Goal: Obtain resource: Obtain resource

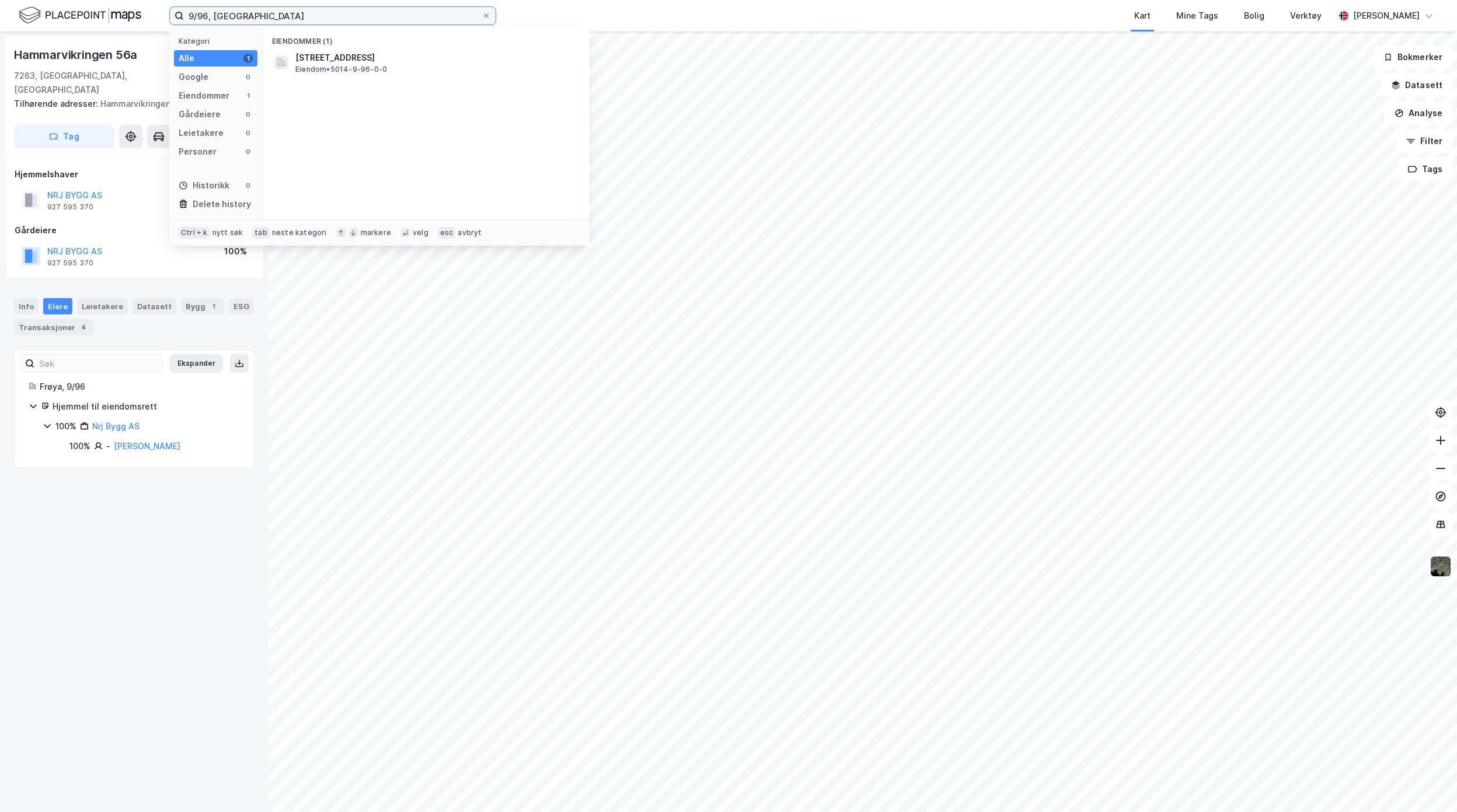
drag, startPoint x: 293, startPoint y: 22, endPoint x: 11, endPoint y: 15, distance: 282.1
click at [11, 15] on div "9/96, Frøya Kategori Alle 1 Google 0 Eiendommer 1 Gårdeiere 0 Leietakere 0 Pers…" at bounding box center [728, 16] width 1457 height 31
type input "192/18, Hole"
click at [346, 57] on span "[STREET_ADDRESS]" at bounding box center [335, 57] width 79 height 14
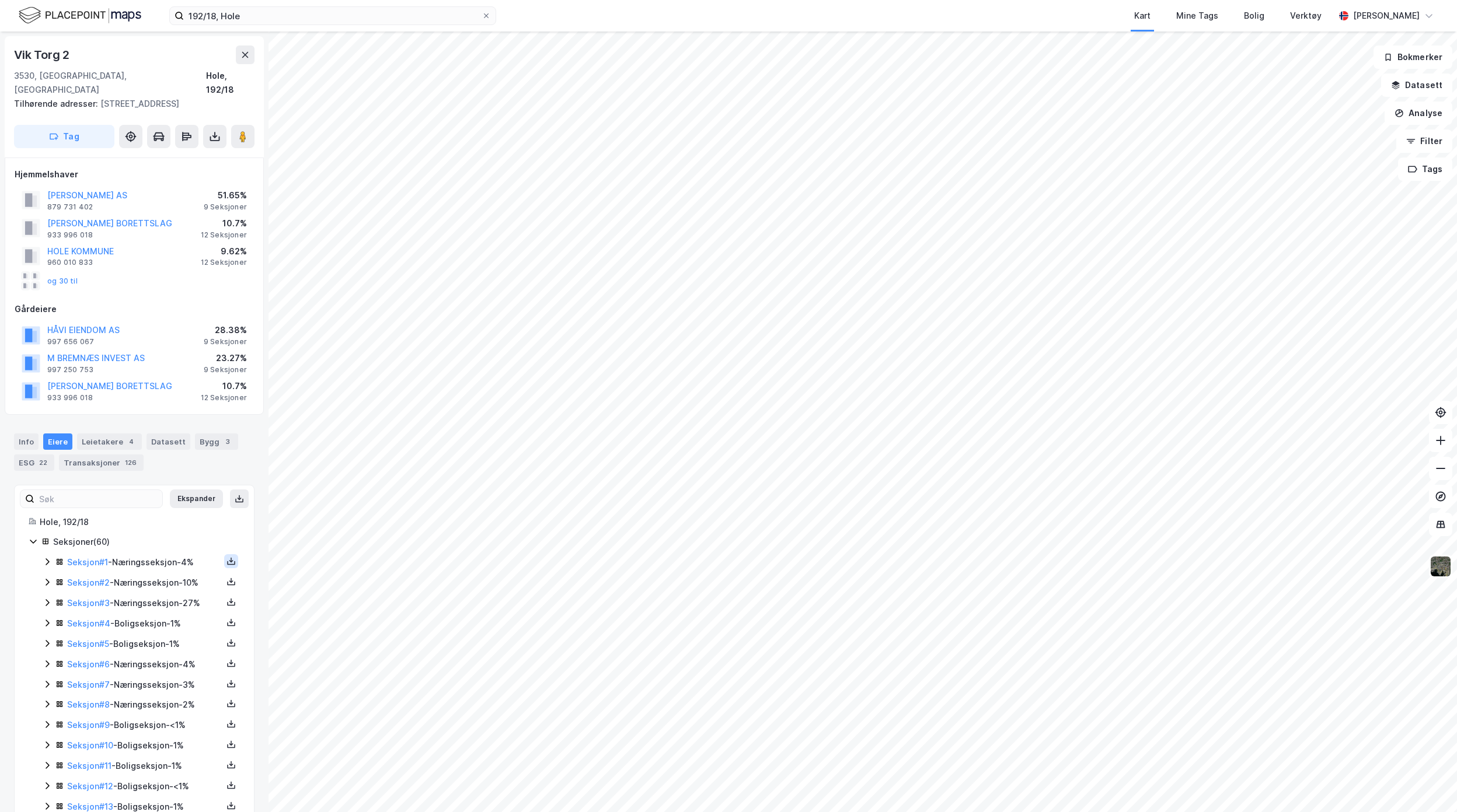
click at [227, 557] on icon at bounding box center [231, 561] width 9 height 9
click at [165, 519] on div "Grunnbok" at bounding box center [161, 526] width 39 height 14
click at [225, 616] on button at bounding box center [231, 622] width 14 height 14
click at [148, 581] on div "Grunnbok" at bounding box center [161, 587] width 39 height 14
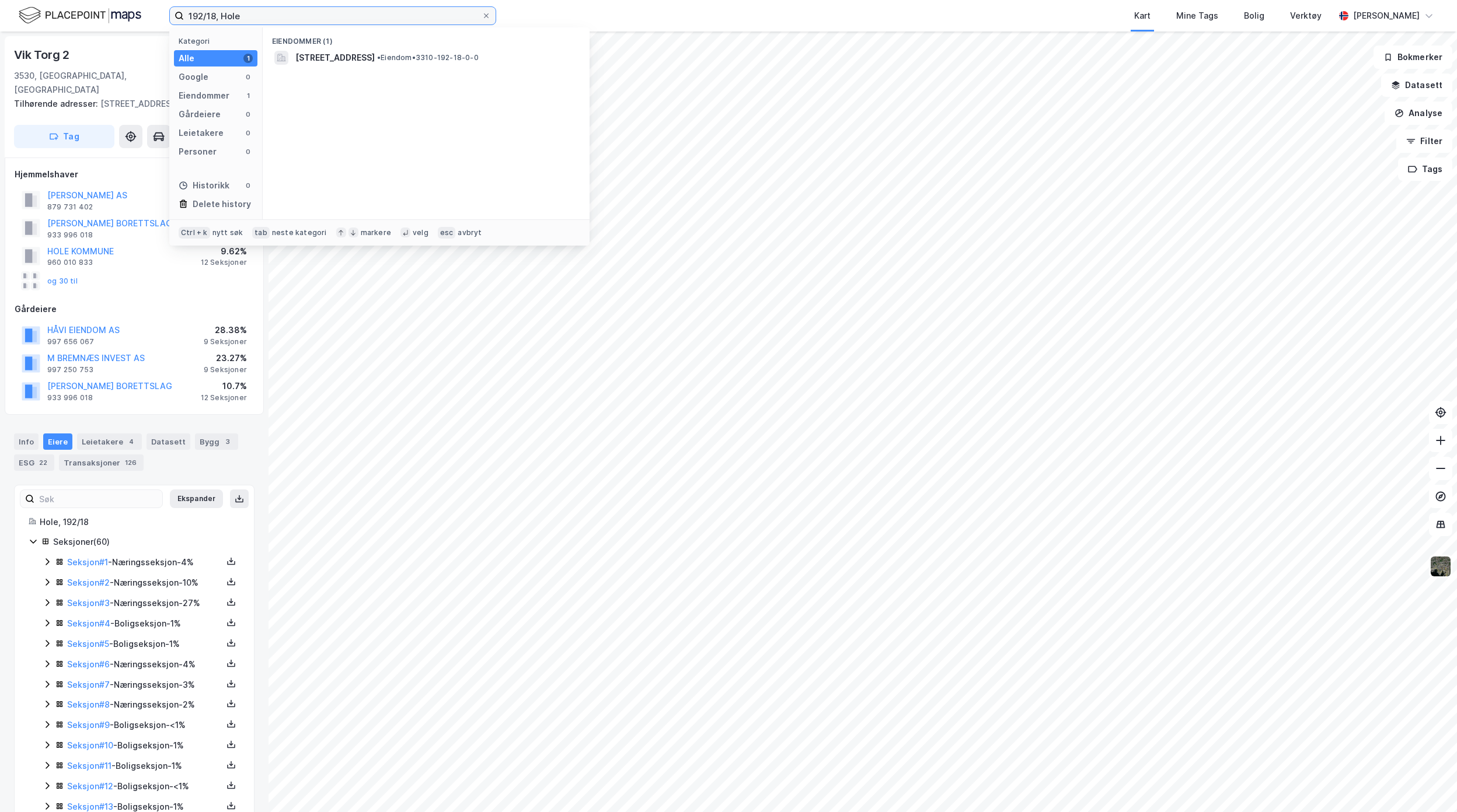
drag, startPoint x: 292, startPoint y: 18, endPoint x: 14, endPoint y: 9, distance: 278.1
click at [14, 9] on div "192/18, Hole Kategori Alle 1 Google 0 Eiendommer 1 Gårdeiere 0 Leietakere 0 Per…" at bounding box center [728, 16] width 1457 height 31
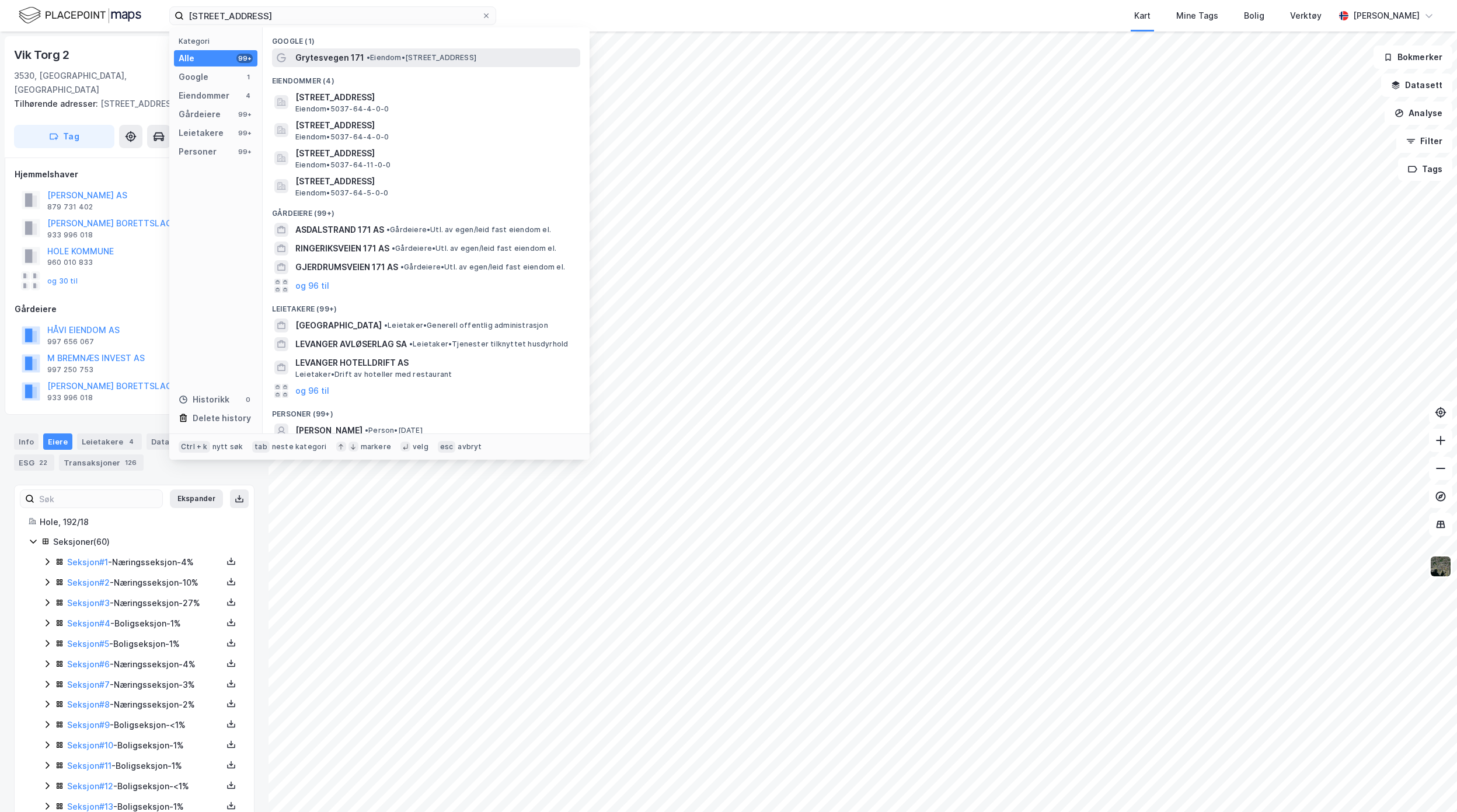
click at [412, 54] on span "• Eiendom • [STREET_ADDRESS]" at bounding box center [422, 57] width 110 height 9
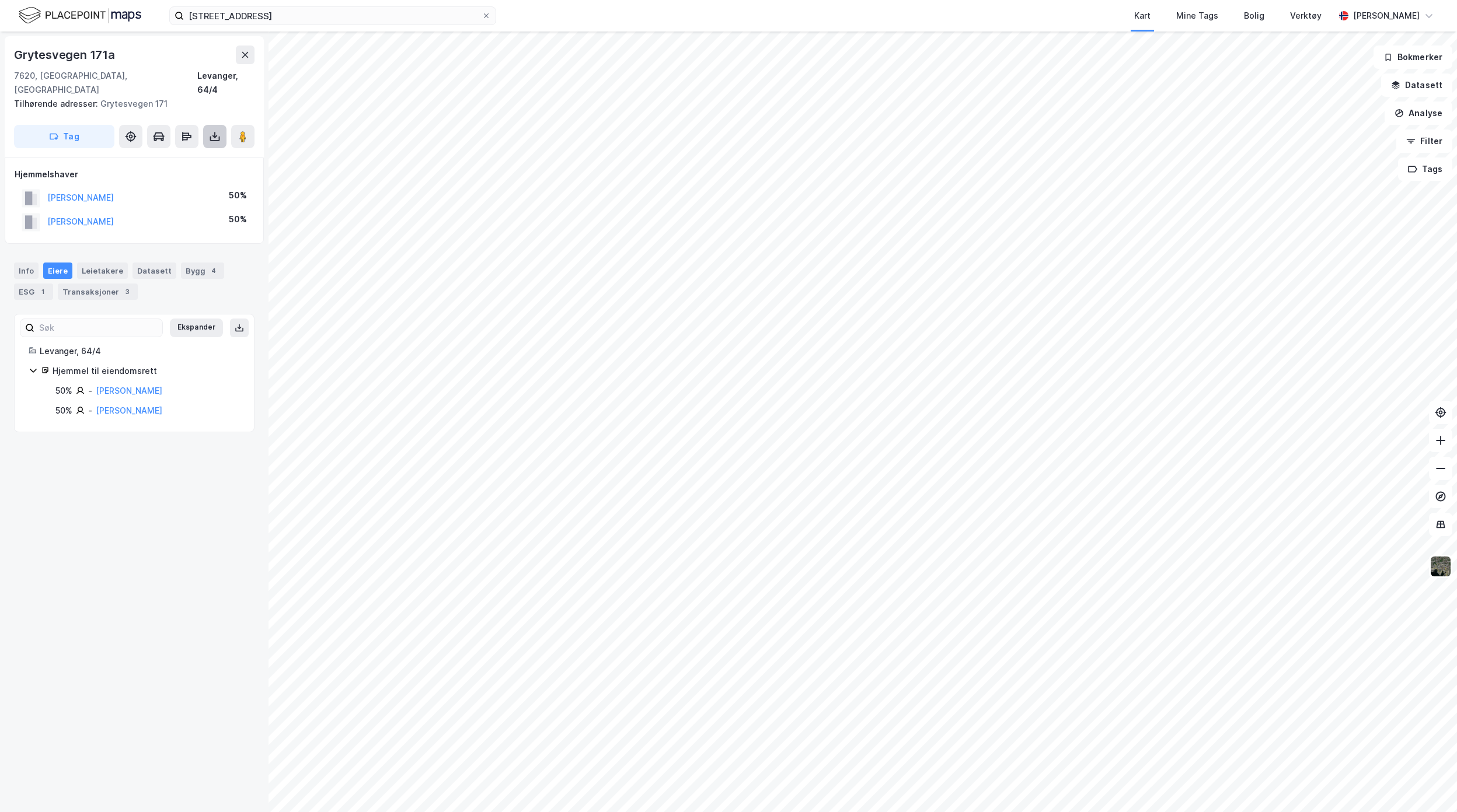
click at [225, 125] on button at bounding box center [214, 136] width 24 height 24
click at [201, 150] on div "Last ned grunnbok" at bounding box center [164, 159] width 124 height 19
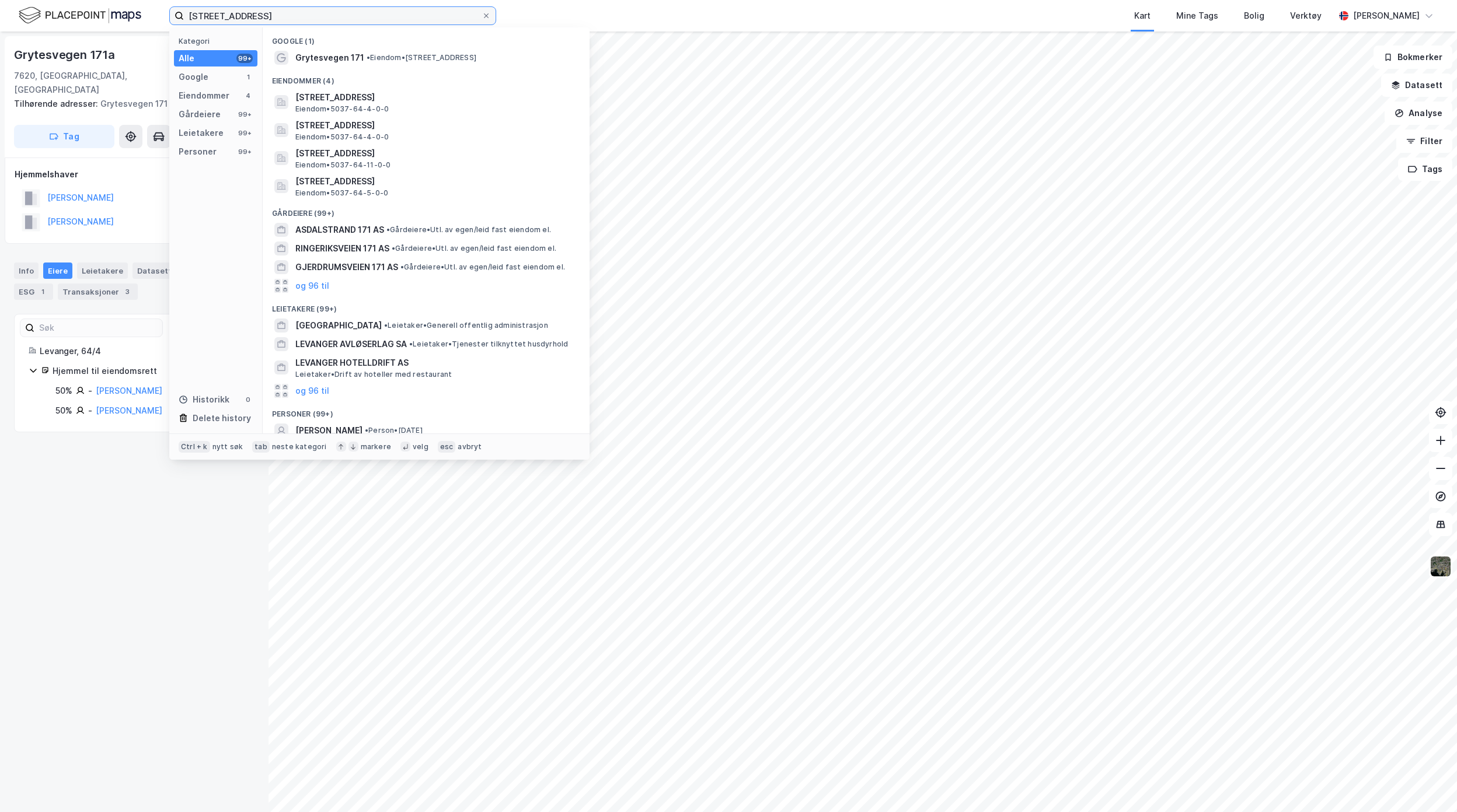
drag, startPoint x: 327, startPoint y: 15, endPoint x: 98, endPoint y: 9, distance: 229.1
click at [103, 10] on div "Grytesvegen 171, Levanger Kategori Alle 99+ Google 1 Eiendommer 4 Gårdeiere 99+…" at bounding box center [728, 16] width 1457 height 31
click at [179, 756] on div "Grytesvegen 171a 7620, [GEOGRAPHIC_DATA], Trøndelag Levanger, 64/4 Tilhørende a…" at bounding box center [134, 421] width 269 height 781
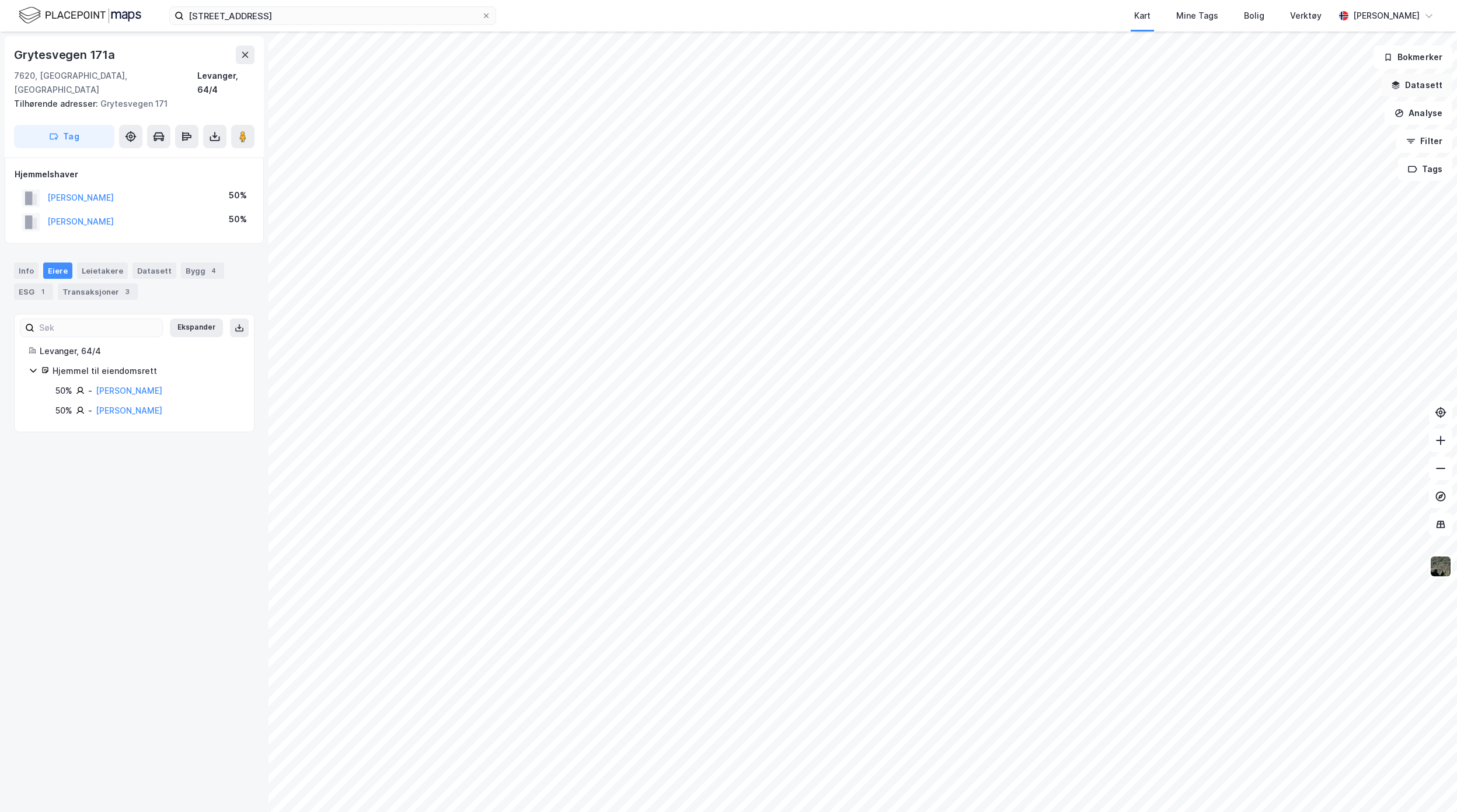
click at [1430, 82] on button "Datasett" at bounding box center [1417, 85] width 71 height 24
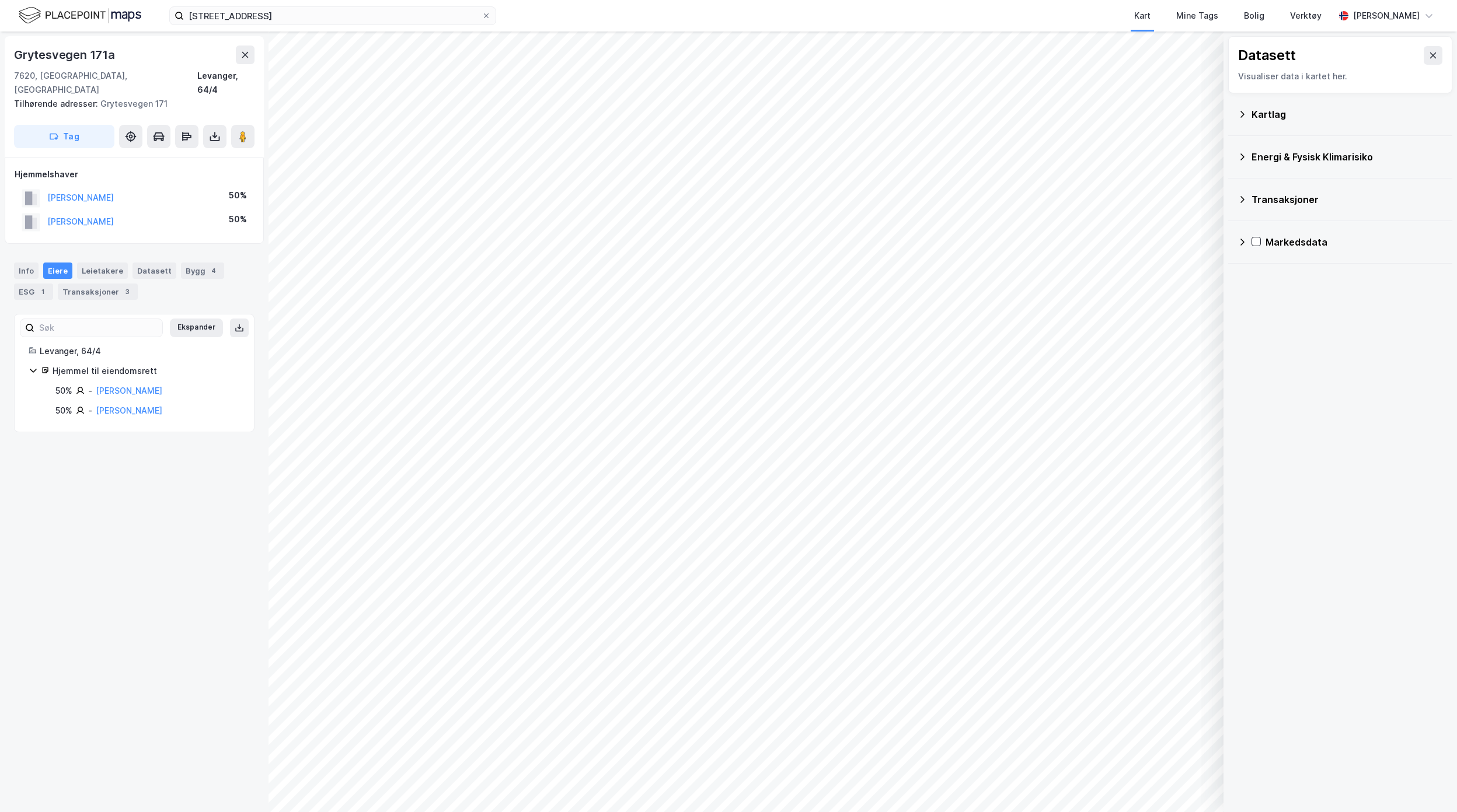
click at [1280, 118] on div "Kartlag" at bounding box center [1347, 114] width 191 height 14
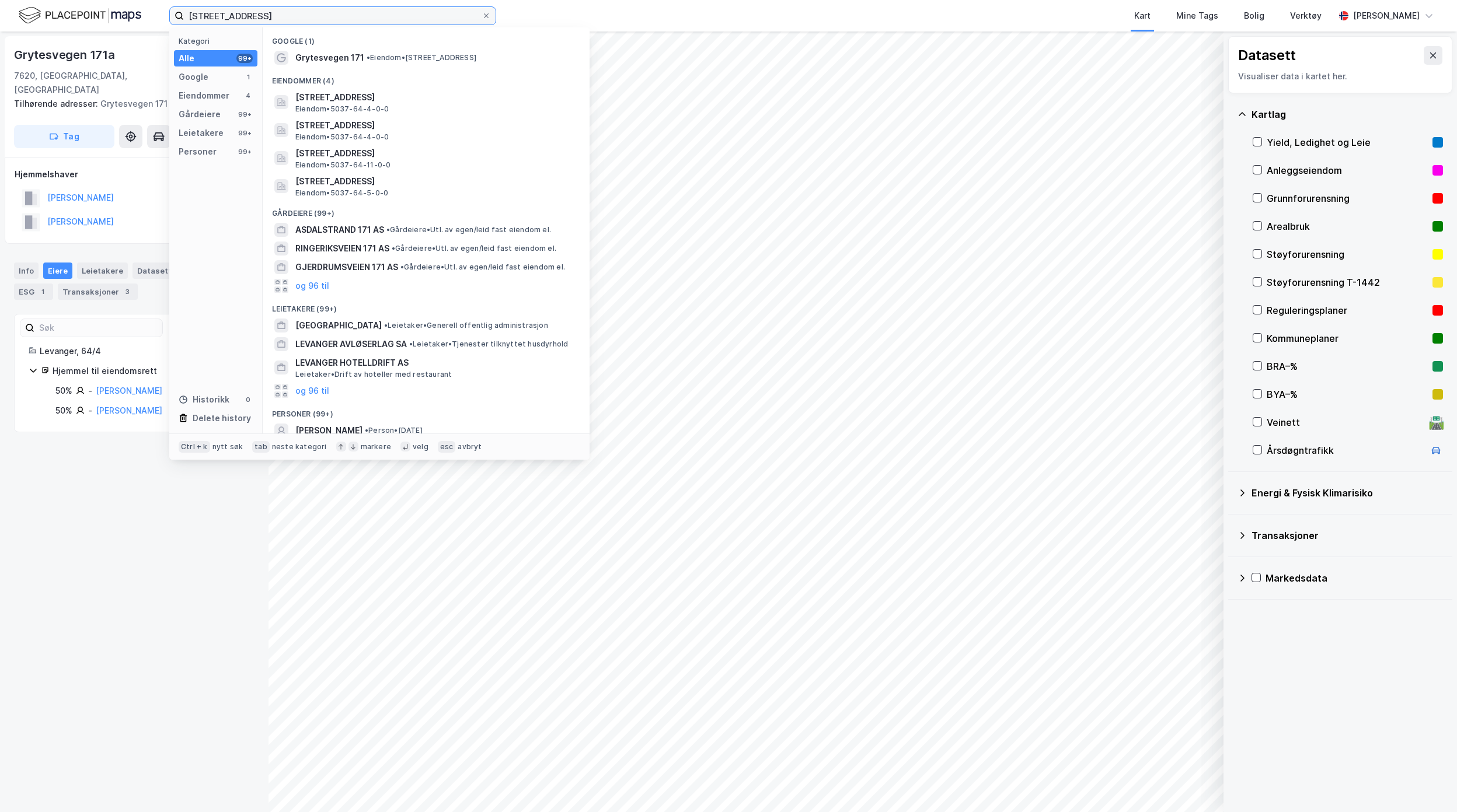
drag, startPoint x: 319, startPoint y: 18, endPoint x: 19, endPoint y: 3, distance: 300.4
click at [22, 3] on div "Grytesvegen 171, Levanger Kategori Alle 99+ Google 1 Eiendommer 4 Gårdeiere 99+…" at bounding box center [728, 16] width 1457 height 31
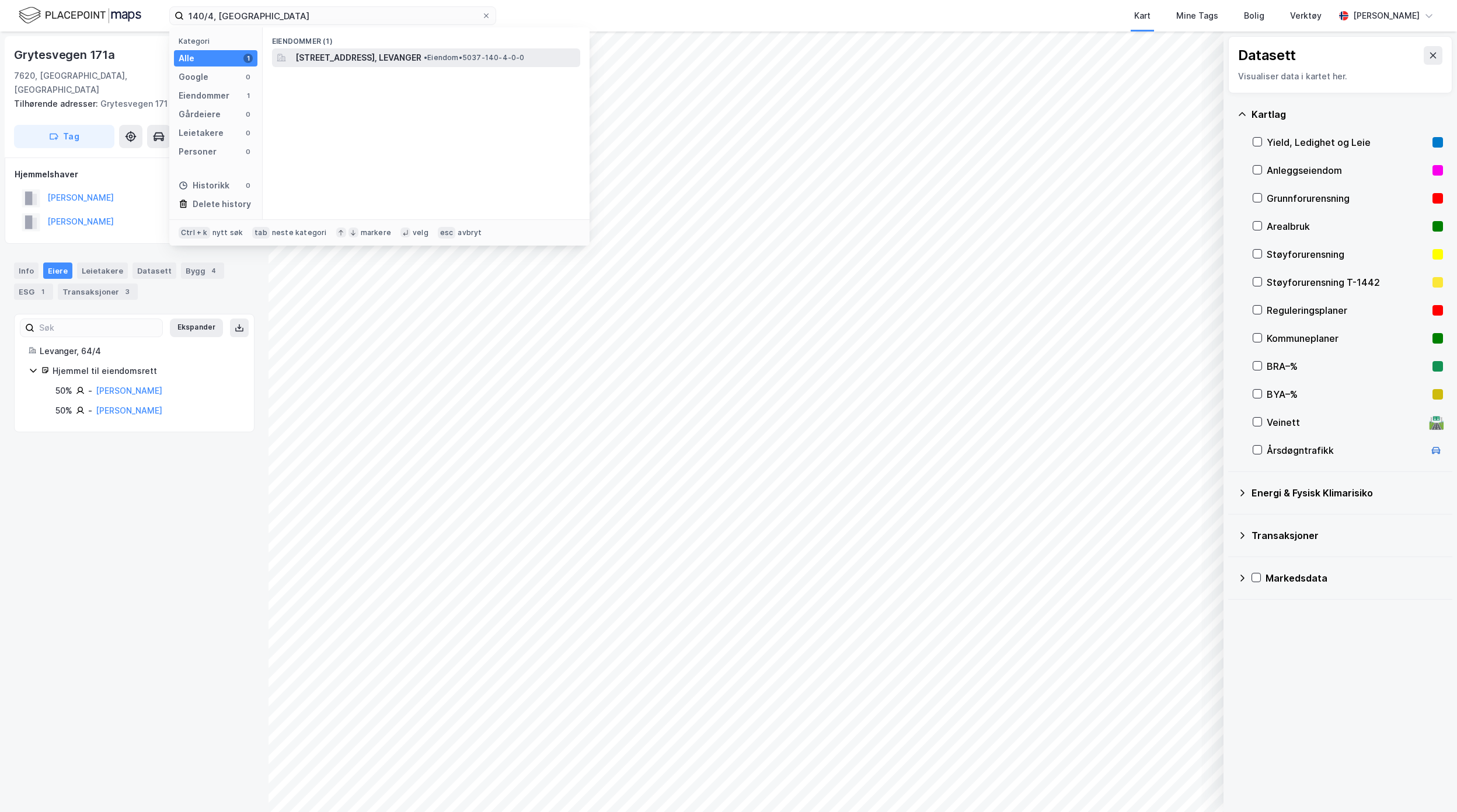
click at [330, 61] on span "[STREET_ADDRESS], LEVANGER" at bounding box center [358, 57] width 126 height 14
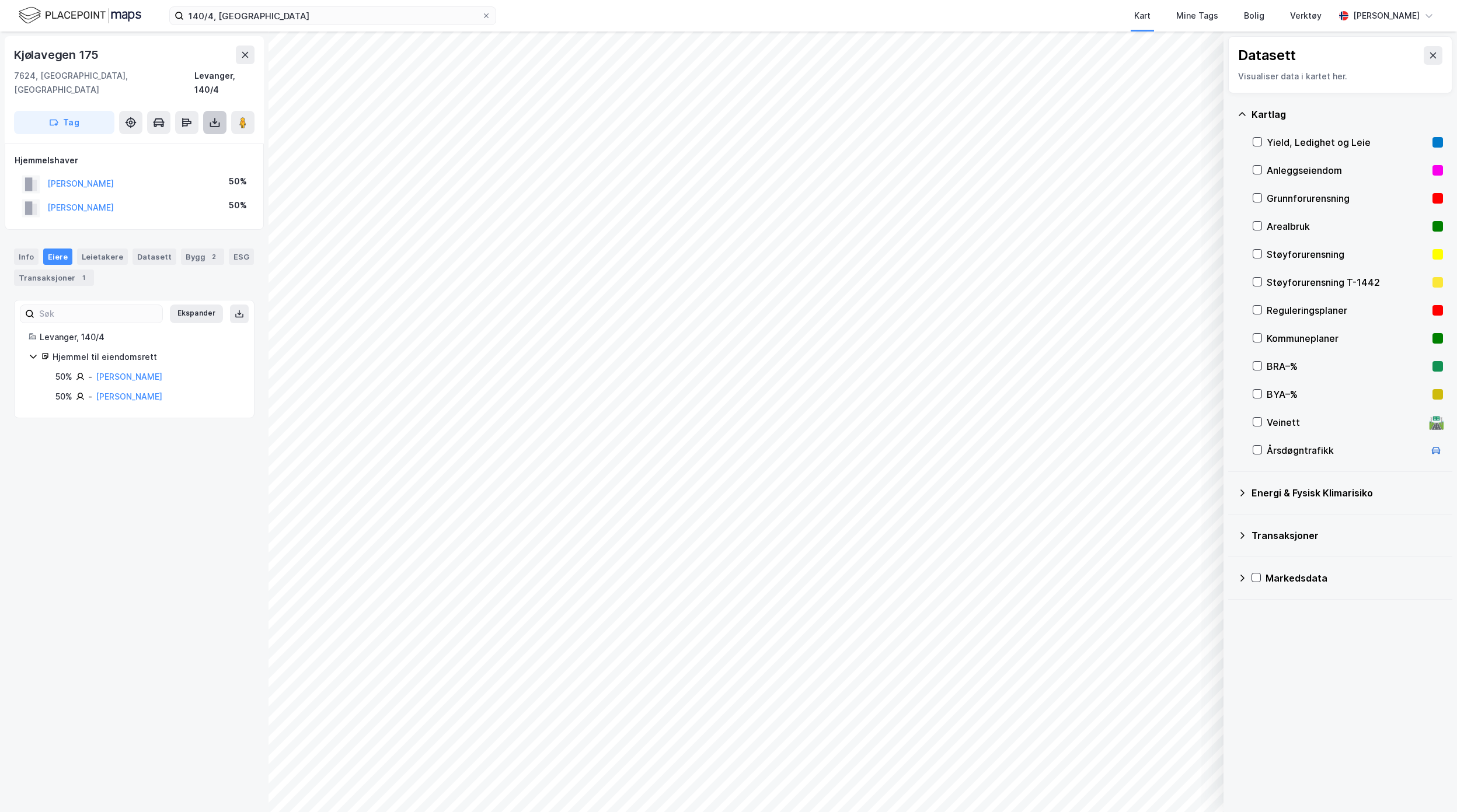
click at [215, 117] on icon at bounding box center [214, 122] width 11 height 11
click at [187, 141] on div "Last ned grunnbok" at bounding box center [157, 145] width 68 height 9
click at [1243, 493] on icon at bounding box center [1242, 493] width 9 height 9
click at [1254, 599] on icon at bounding box center [1257, 600] width 9 height 9
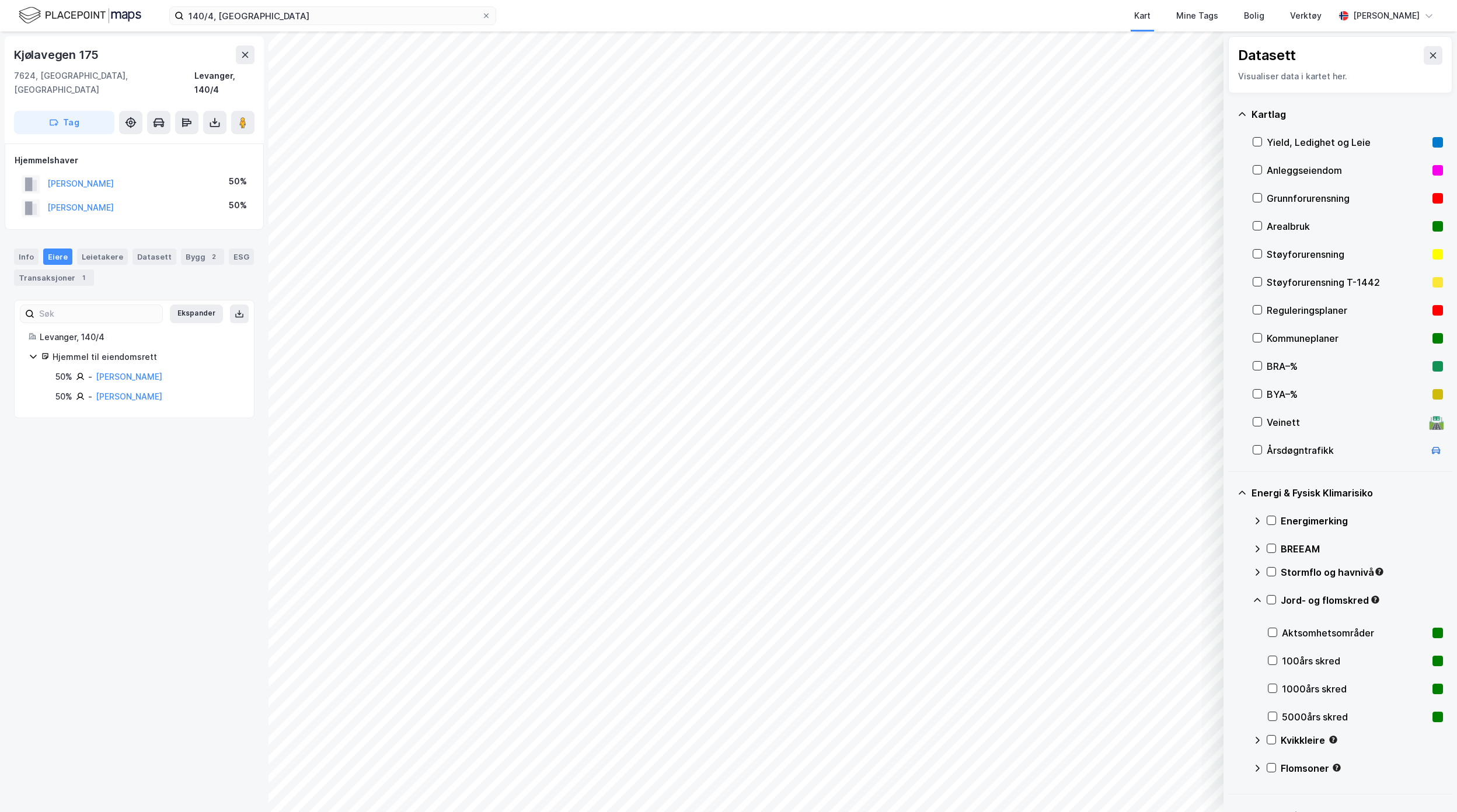
click at [1254, 599] on icon at bounding box center [1257, 600] width 9 height 9
click at [1257, 572] on icon at bounding box center [1257, 572] width 9 height 9
click at [1257, 572] on icon at bounding box center [1258, 572] width 7 height 4
click at [1252, 549] on div "Energi & Fysisk Klimarisiko Energimerking BREEAM Stormflo og havnivå Jord- og f…" at bounding box center [1340, 577] width 224 height 211
click at [1258, 546] on icon at bounding box center [1257, 549] width 9 height 9
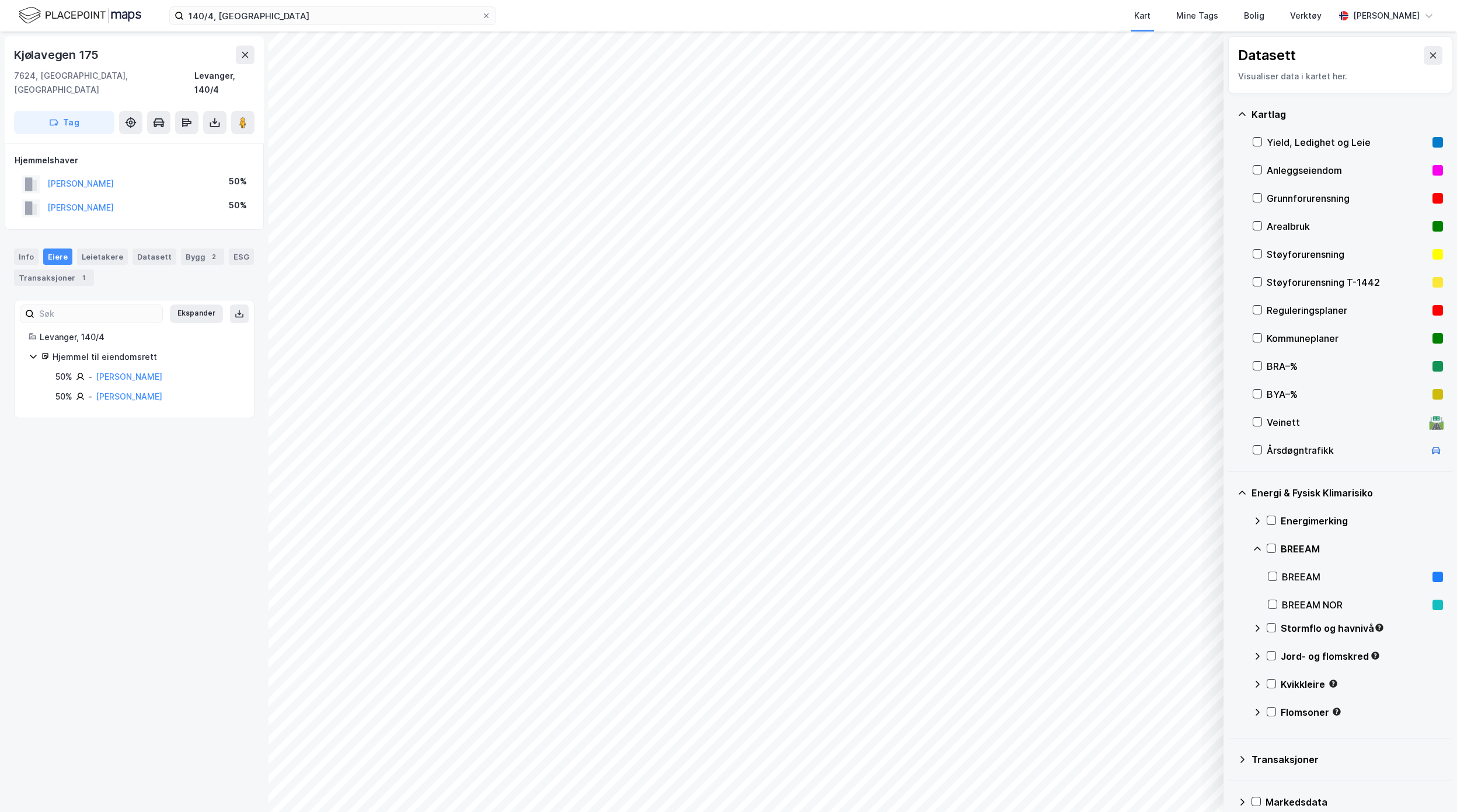
click at [1258, 546] on icon at bounding box center [1257, 549] width 9 height 9
click at [1260, 523] on icon at bounding box center [1257, 520] width 9 height 9
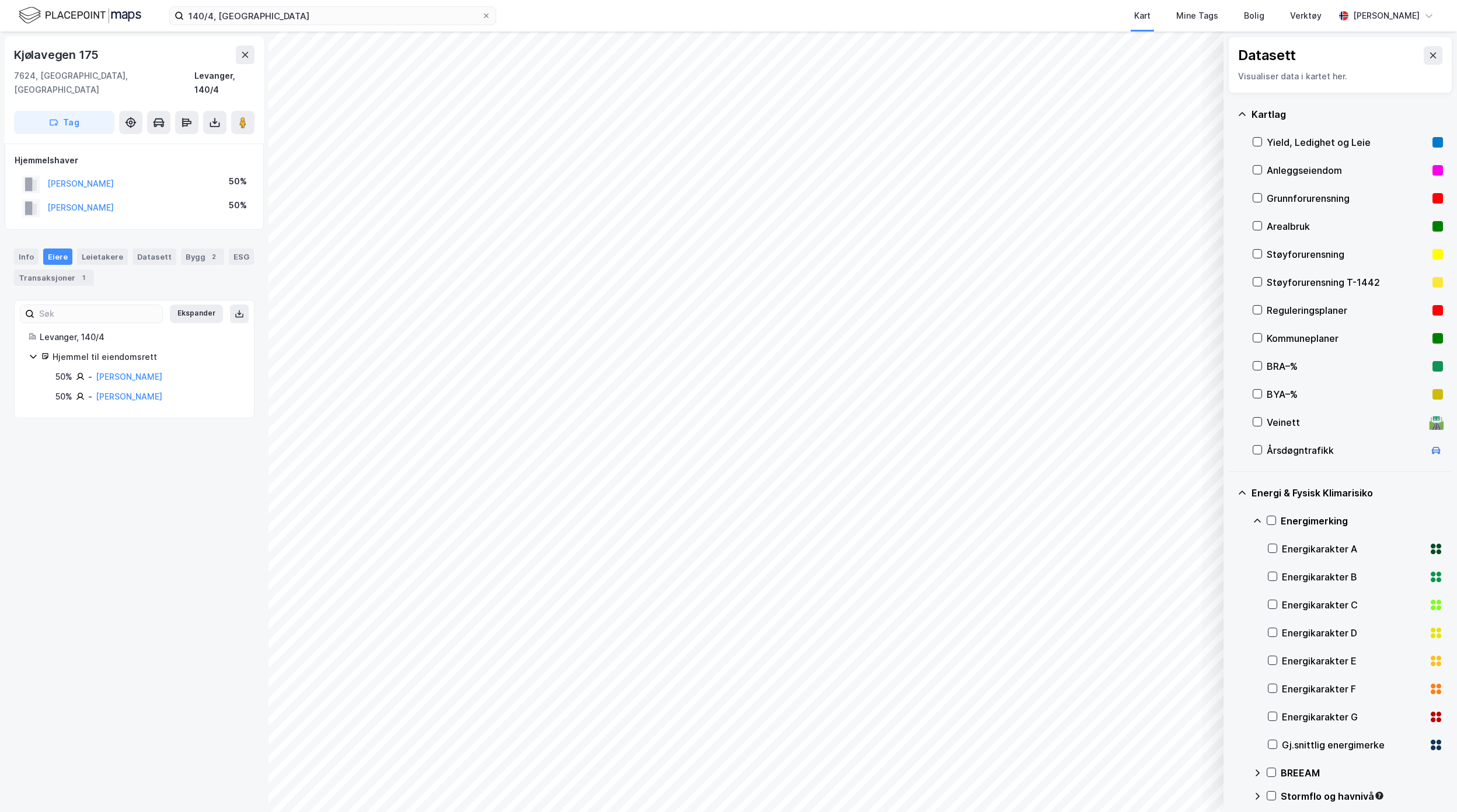
click at [1260, 523] on icon at bounding box center [1257, 520] width 9 height 9
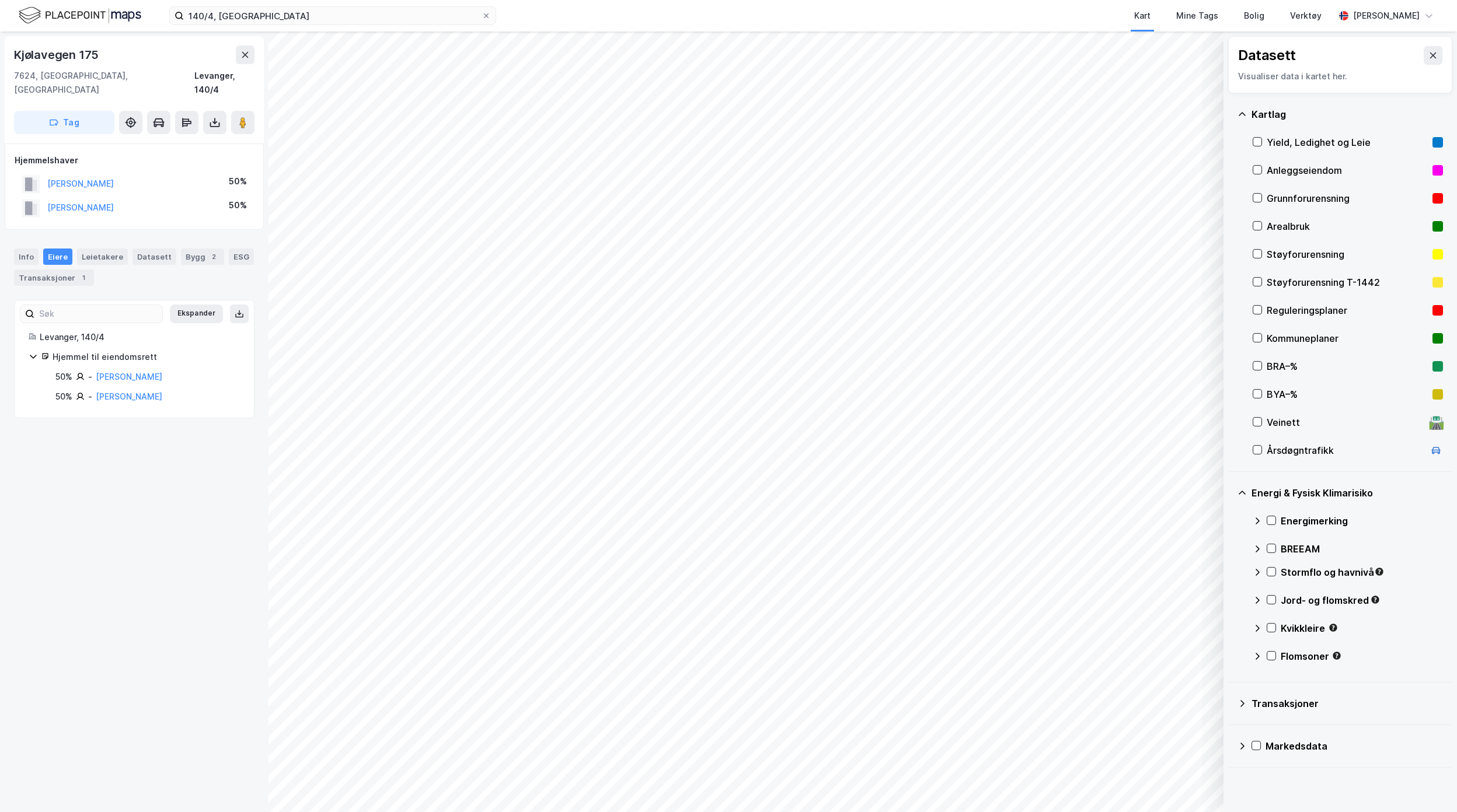
click at [1255, 625] on icon at bounding box center [1257, 628] width 9 height 9
click at [1254, 626] on icon at bounding box center [1257, 628] width 9 height 9
click at [1258, 717] on icon at bounding box center [1257, 712] width 9 height 9
click at [1261, 714] on icon at bounding box center [1257, 712] width 9 height 9
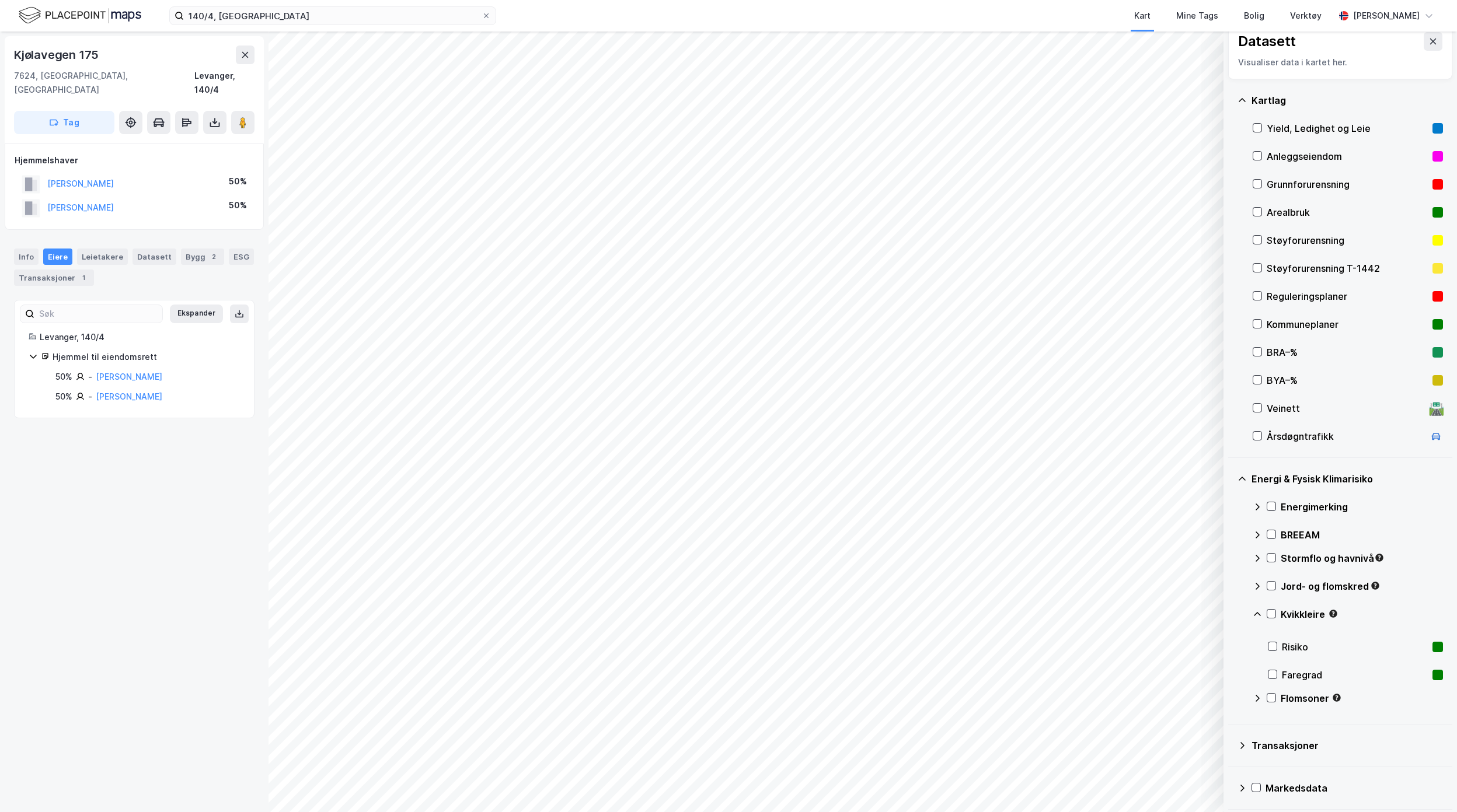
scroll to position [17, 0]
click at [1234, 747] on div "Transaksjoner" at bounding box center [1340, 744] width 224 height 43
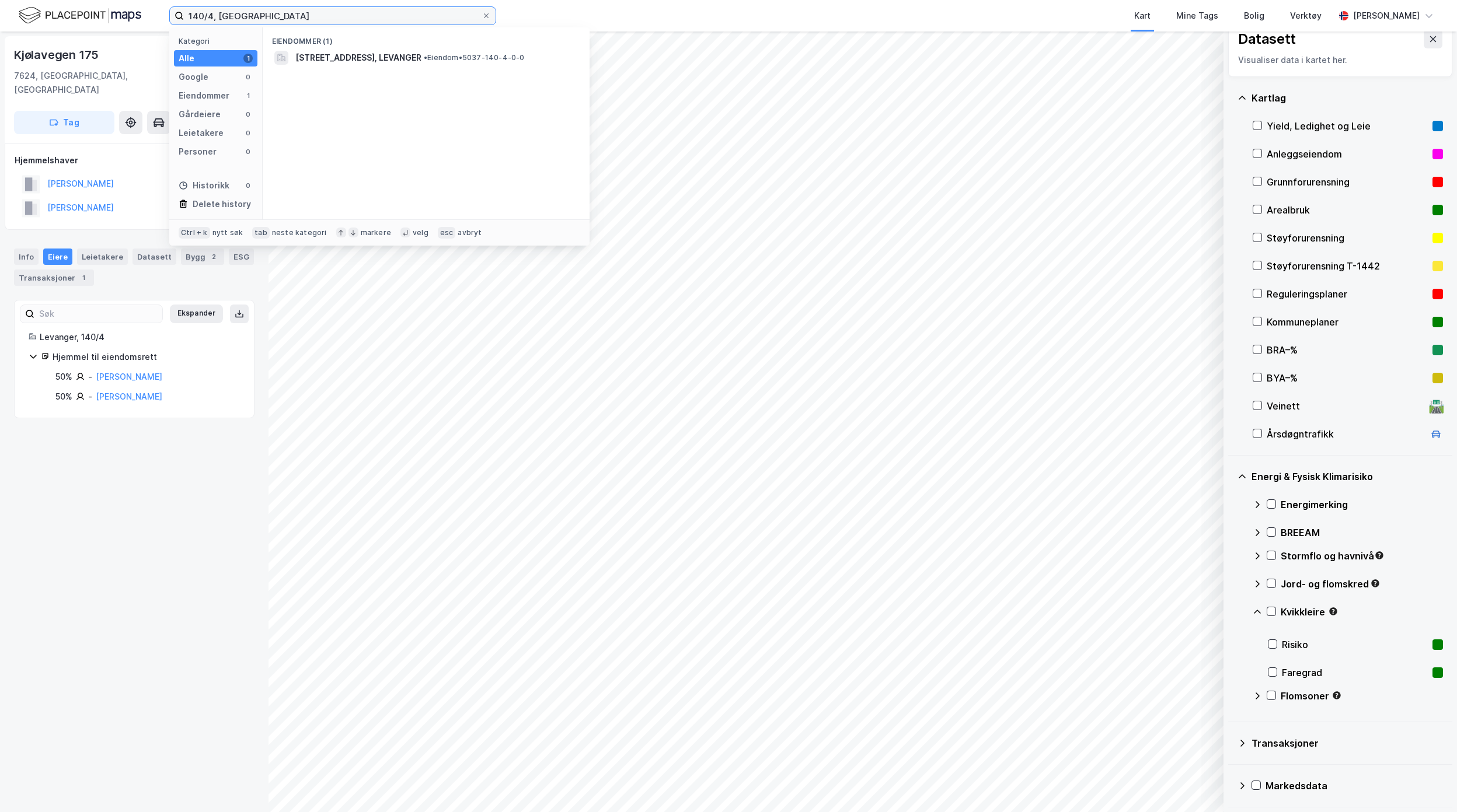
drag, startPoint x: 211, startPoint y: 17, endPoint x: 129, endPoint y: 17, distance: 82.0
click at [129, 17] on div "140/4, Levanger Kategori Alle 1 Google 0 Eiendommer 1 Gårdeiere 0 Leietakere 0 …" at bounding box center [728, 16] width 1457 height 31
click at [198, 14] on input "65/7, [GEOGRAPHIC_DATA]" at bounding box center [332, 16] width 298 height 18
click at [385, 63] on div "5037-64-7-0-0 • Eiendom • 5037-64-7-0-0" at bounding box center [437, 57] width 283 height 14
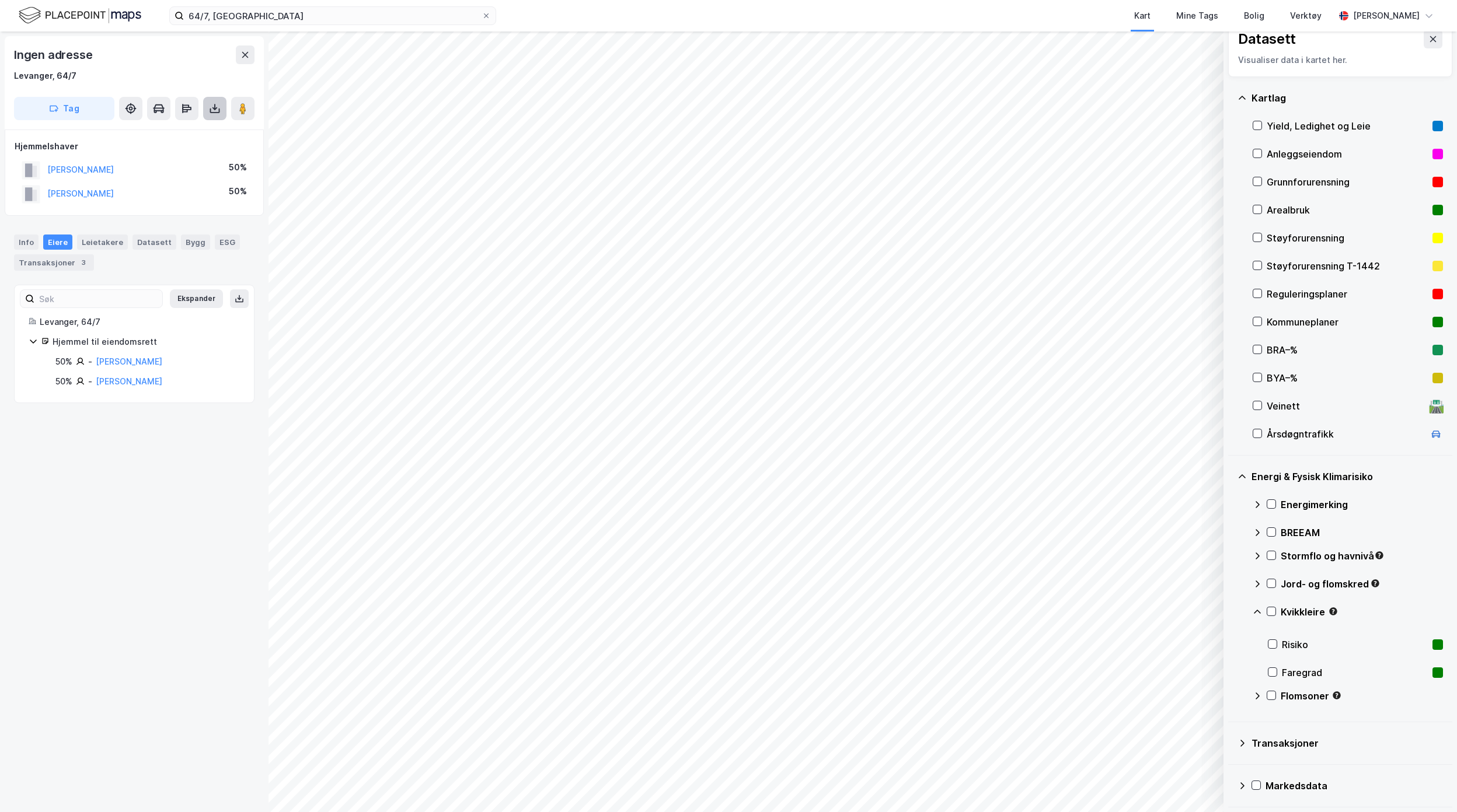
click at [215, 105] on icon at bounding box center [214, 108] width 11 height 11
click at [184, 138] on div "Last ned grunnbok" at bounding box center [164, 132] width 124 height 19
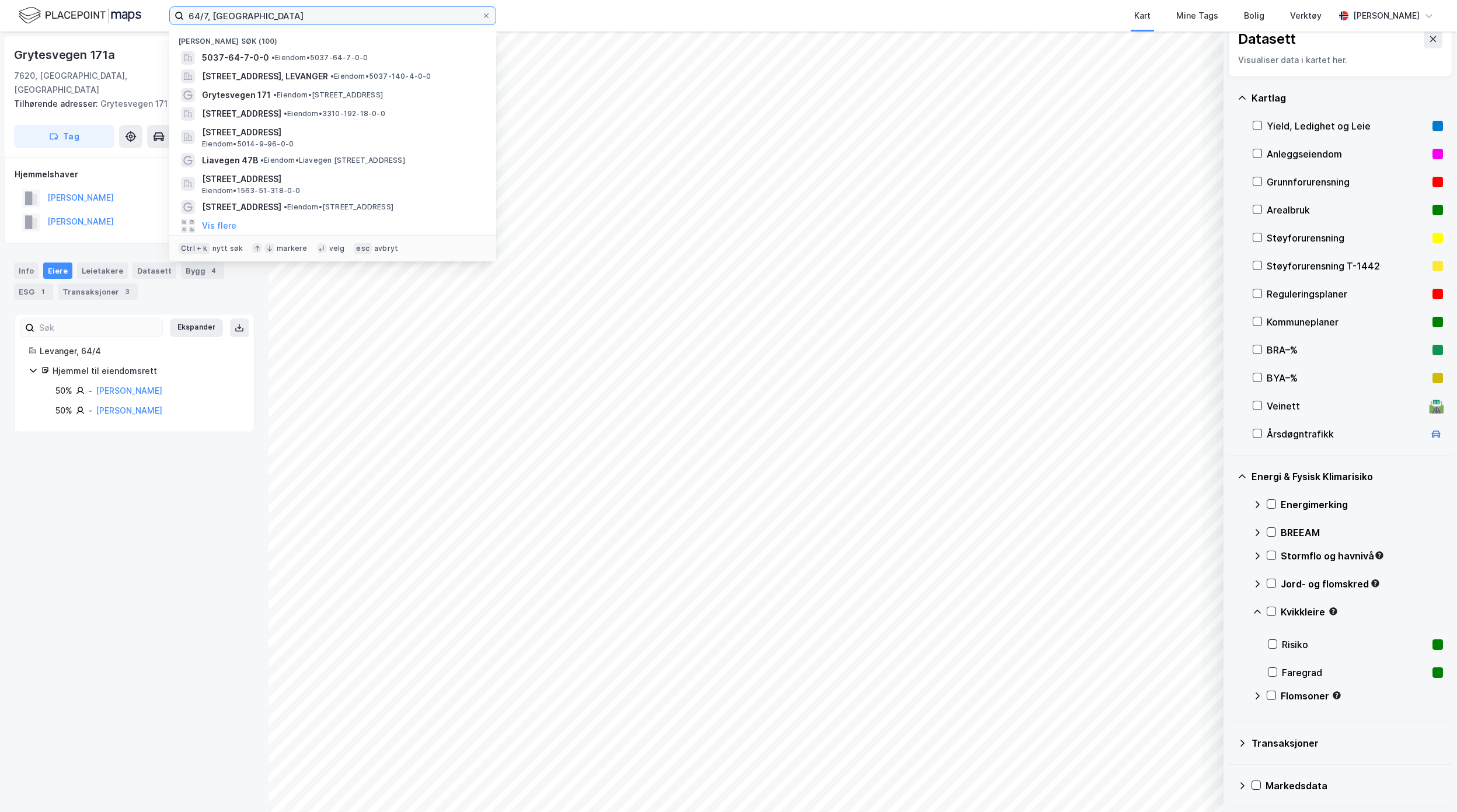
drag, startPoint x: 241, startPoint y: 11, endPoint x: 101, endPoint y: 7, distance: 140.1
click at [103, 7] on div "64/7, [PERSON_NAME] søk (100) 5037-64-7-0-0 • Eiendom • 5037-64-7-0-0 Kjølavege…" at bounding box center [728, 16] width 1457 height 31
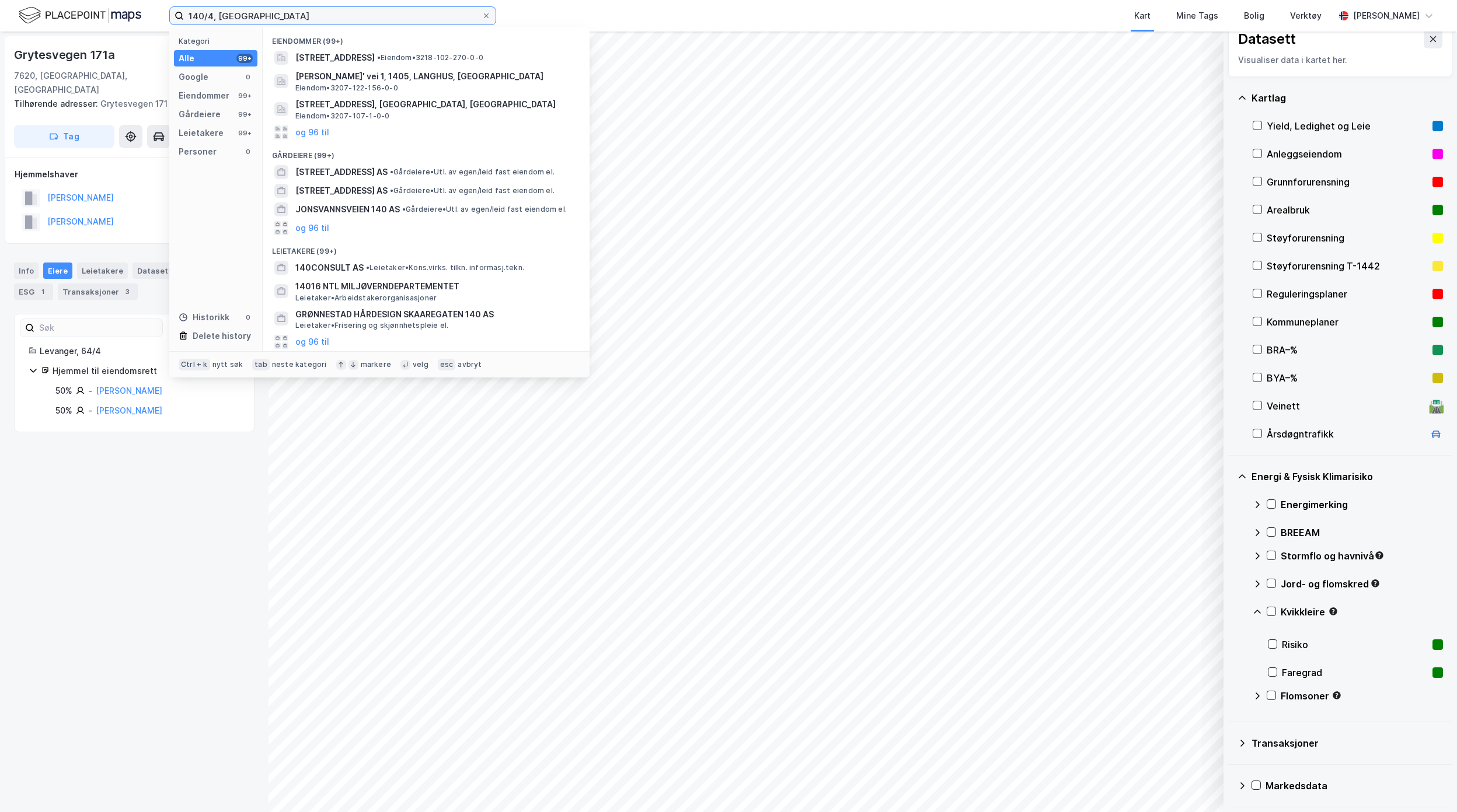
type input "140/4, [GEOGRAPHIC_DATA]"
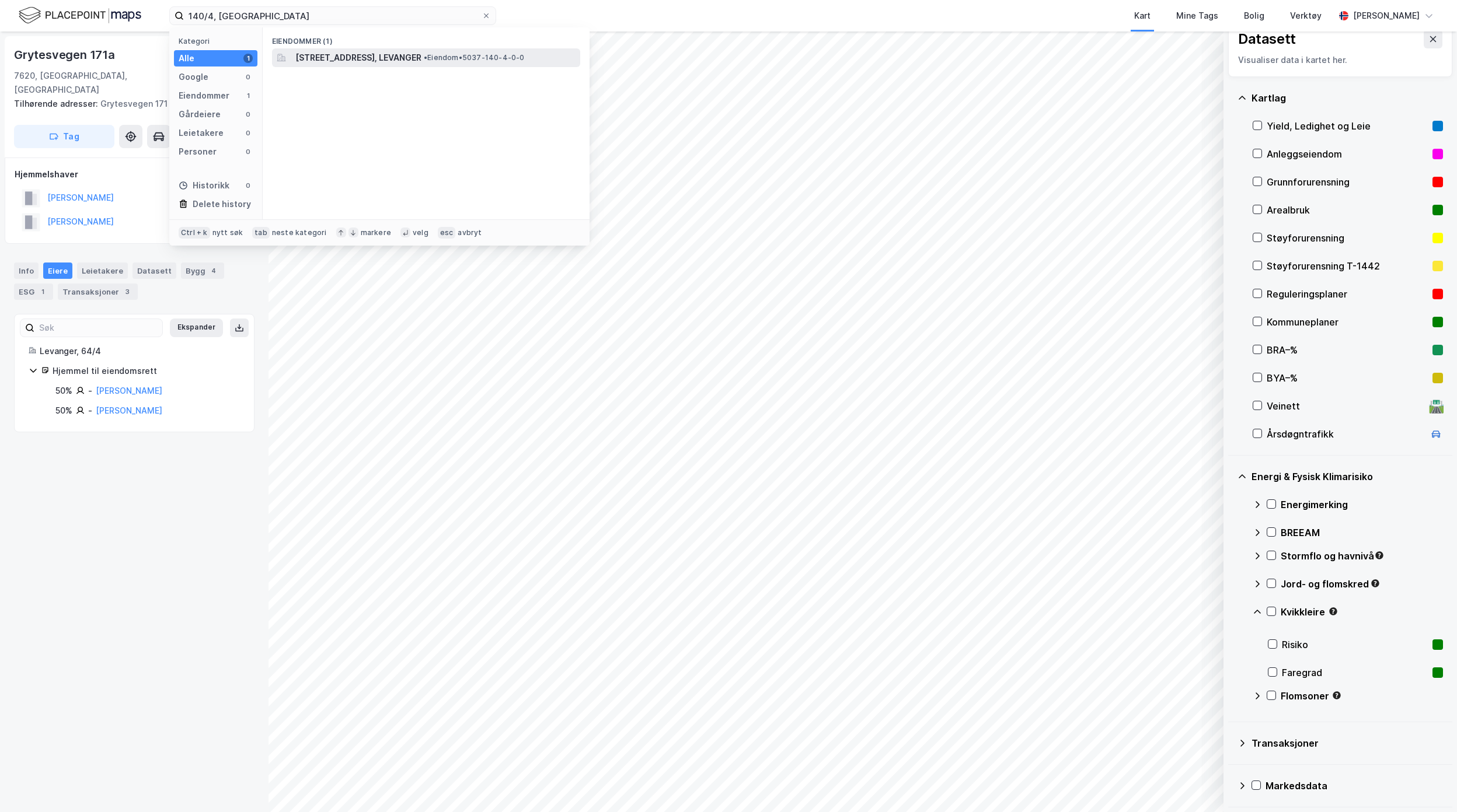
click at [386, 61] on span "[STREET_ADDRESS], LEVANGER" at bounding box center [358, 57] width 126 height 14
